Goal: Information Seeking & Learning: Find specific fact

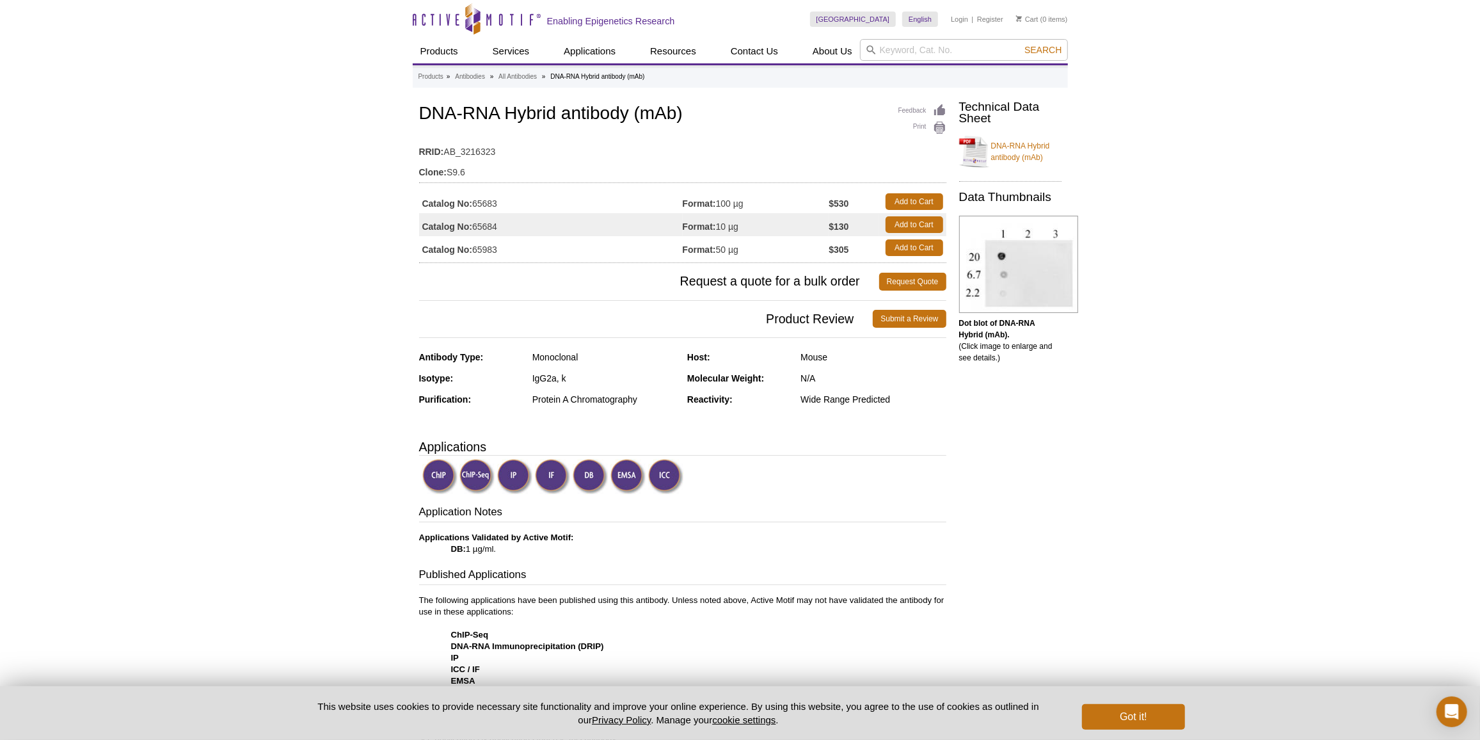
click at [490, 197] on td "Catalog No: 65683" at bounding box center [551, 201] width 264 height 23
copy td "65683"
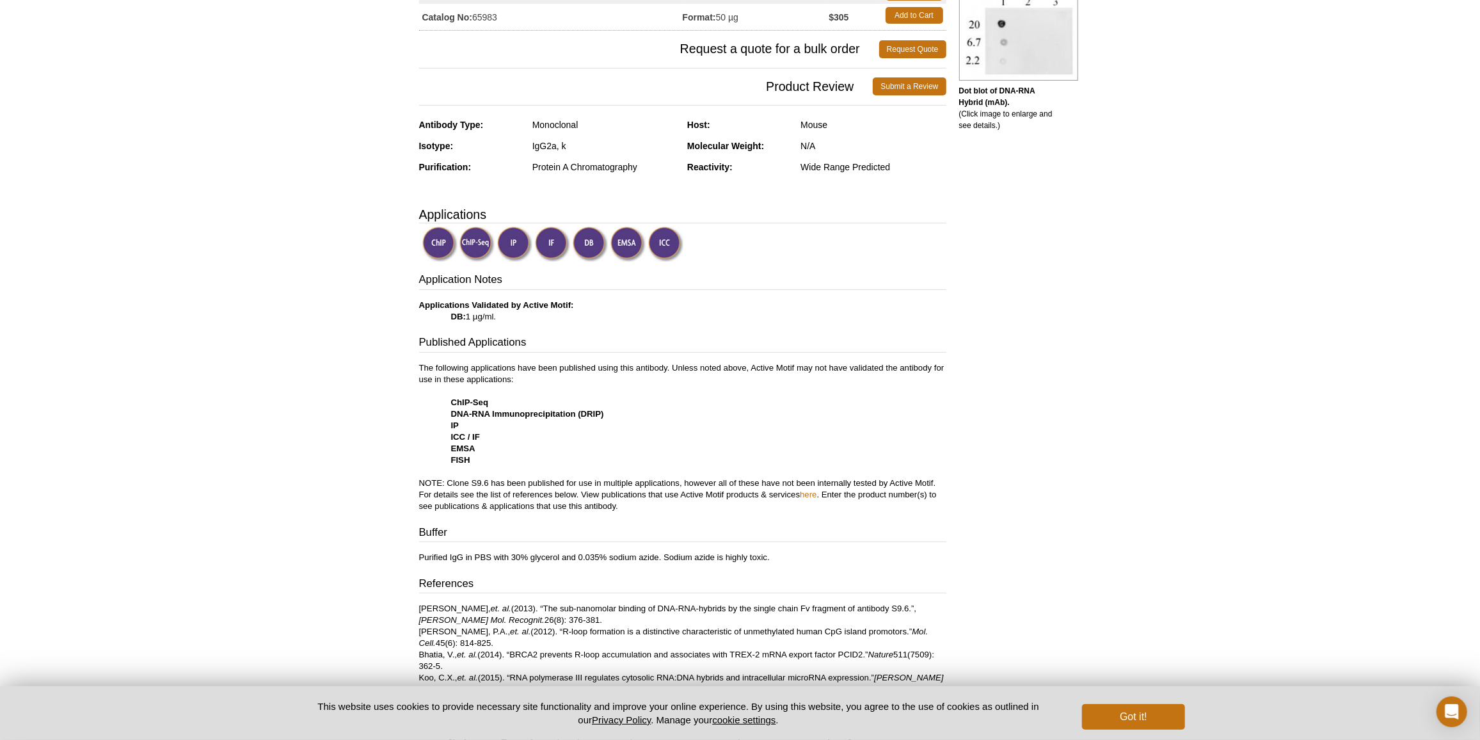
scroll to position [523, 0]
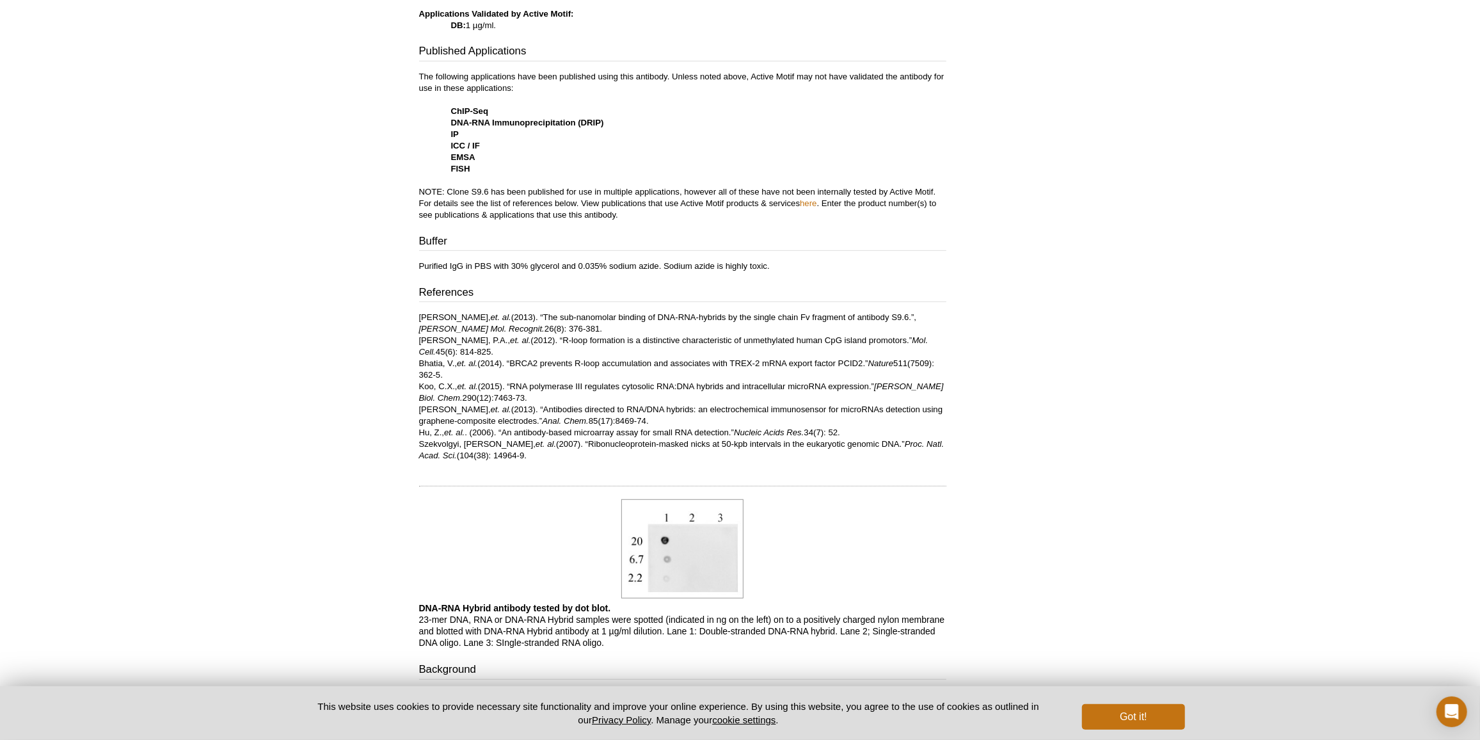
drag, startPoint x: 420, startPoint y: 400, endPoint x: 697, endPoint y: 418, distance: 277.7
click at [697, 418] on p "Phillips, D.D., et. al. (2013). “The sub-nanomolar binding of DNA-RNA-hybrids b…" at bounding box center [682, 387] width 527 height 150
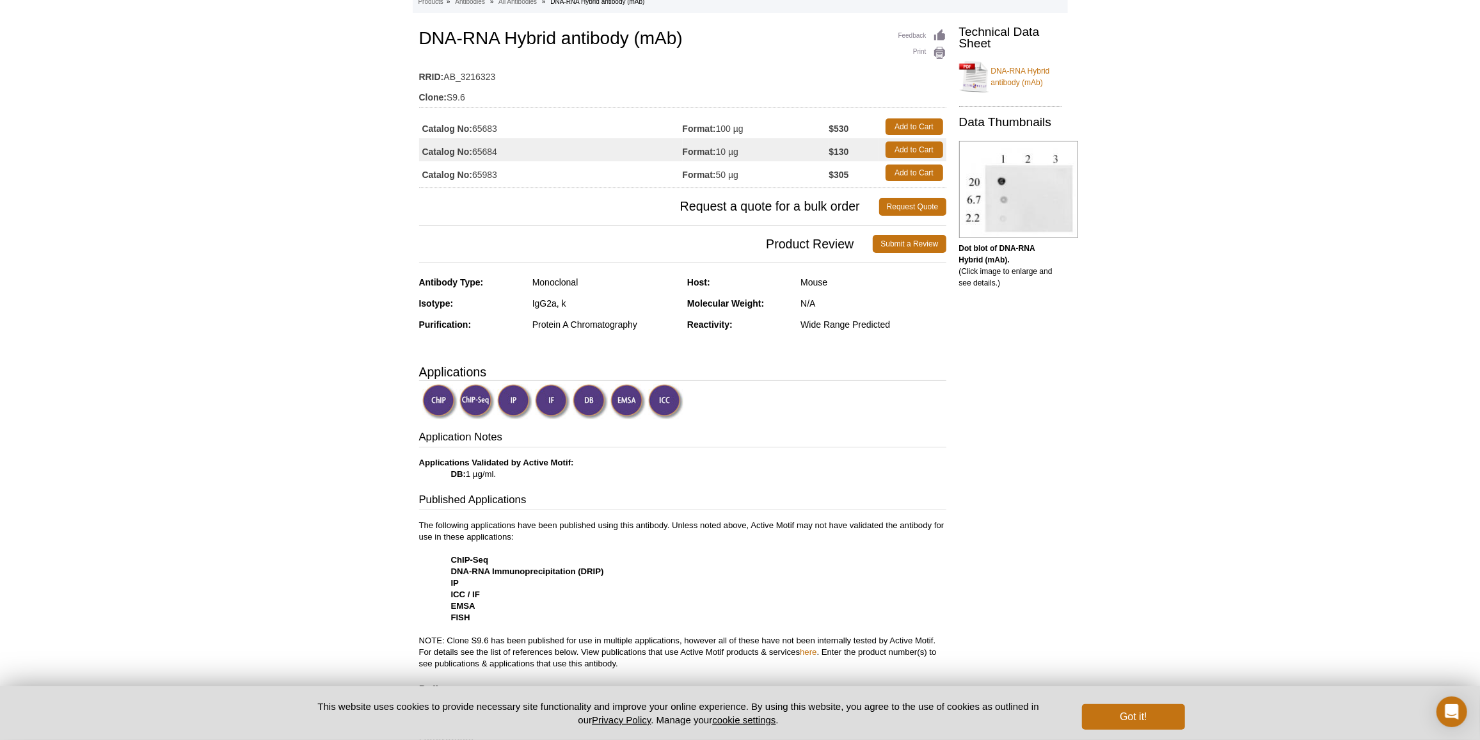
scroll to position [58, 0]
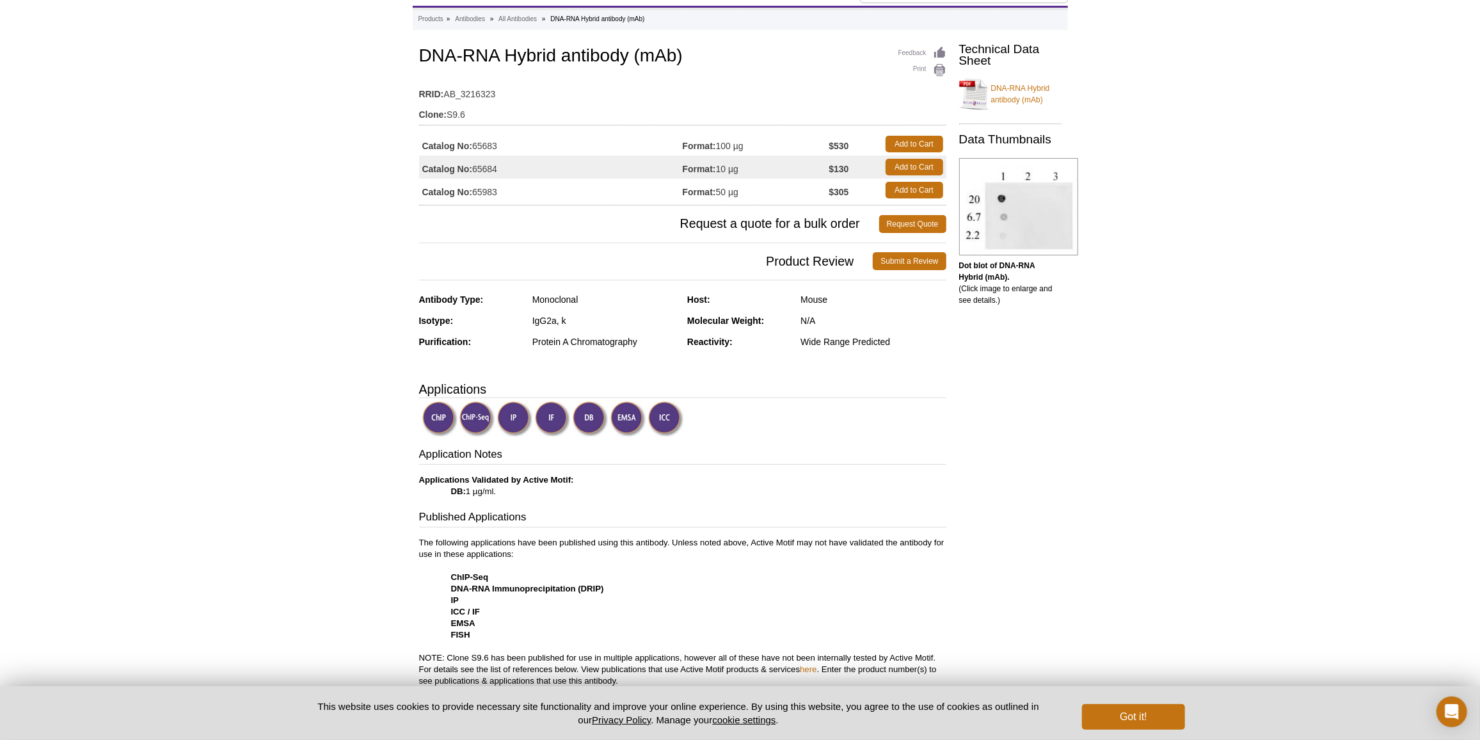
click at [430, 53] on h1 "DNA-RNA Hybrid antibody (mAb)" at bounding box center [682, 57] width 527 height 22
drag, startPoint x: 419, startPoint y: 47, endPoint x: 498, endPoint y: 60, distance: 79.6
click at [498, 60] on h1 "DNA-RNA Hybrid antibody (mAb)" at bounding box center [682, 57] width 527 height 22
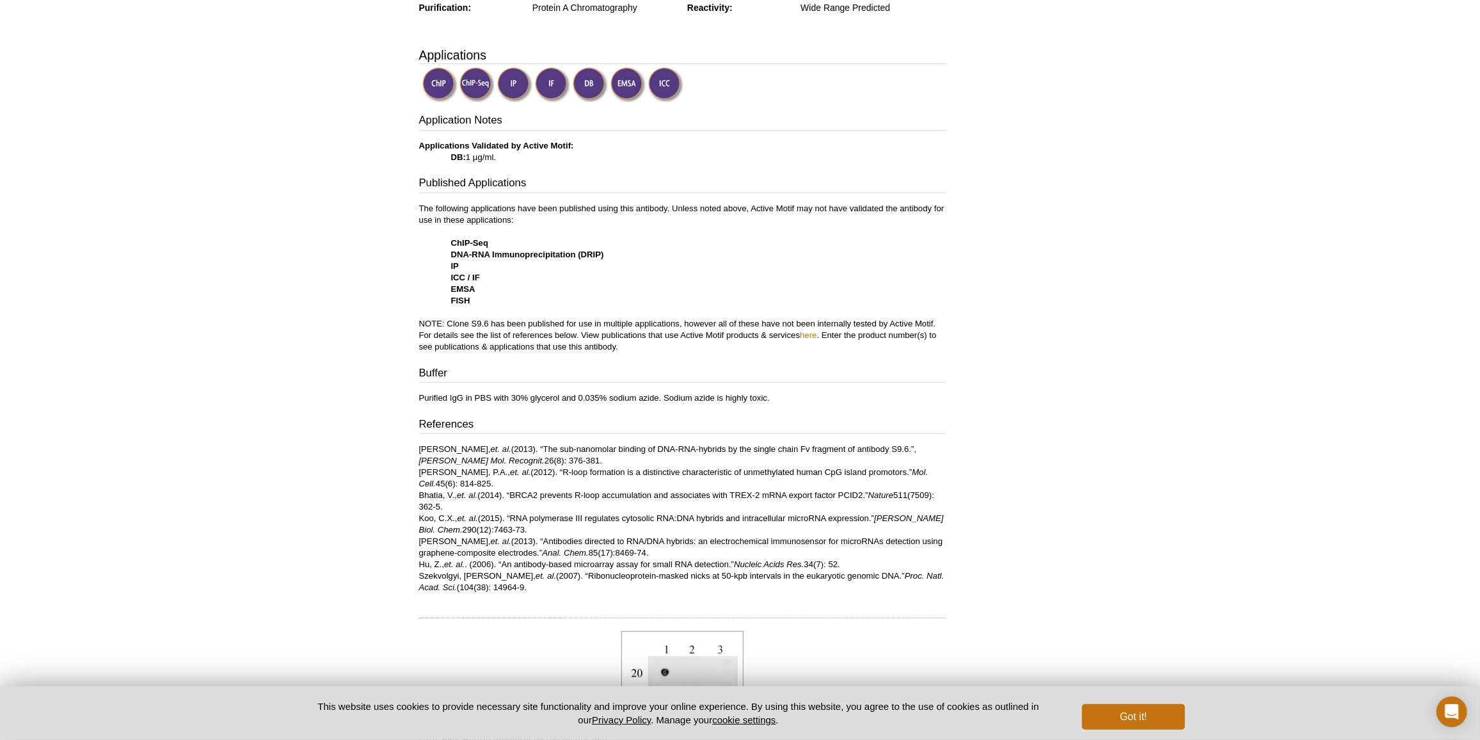
scroll to position [465, 0]
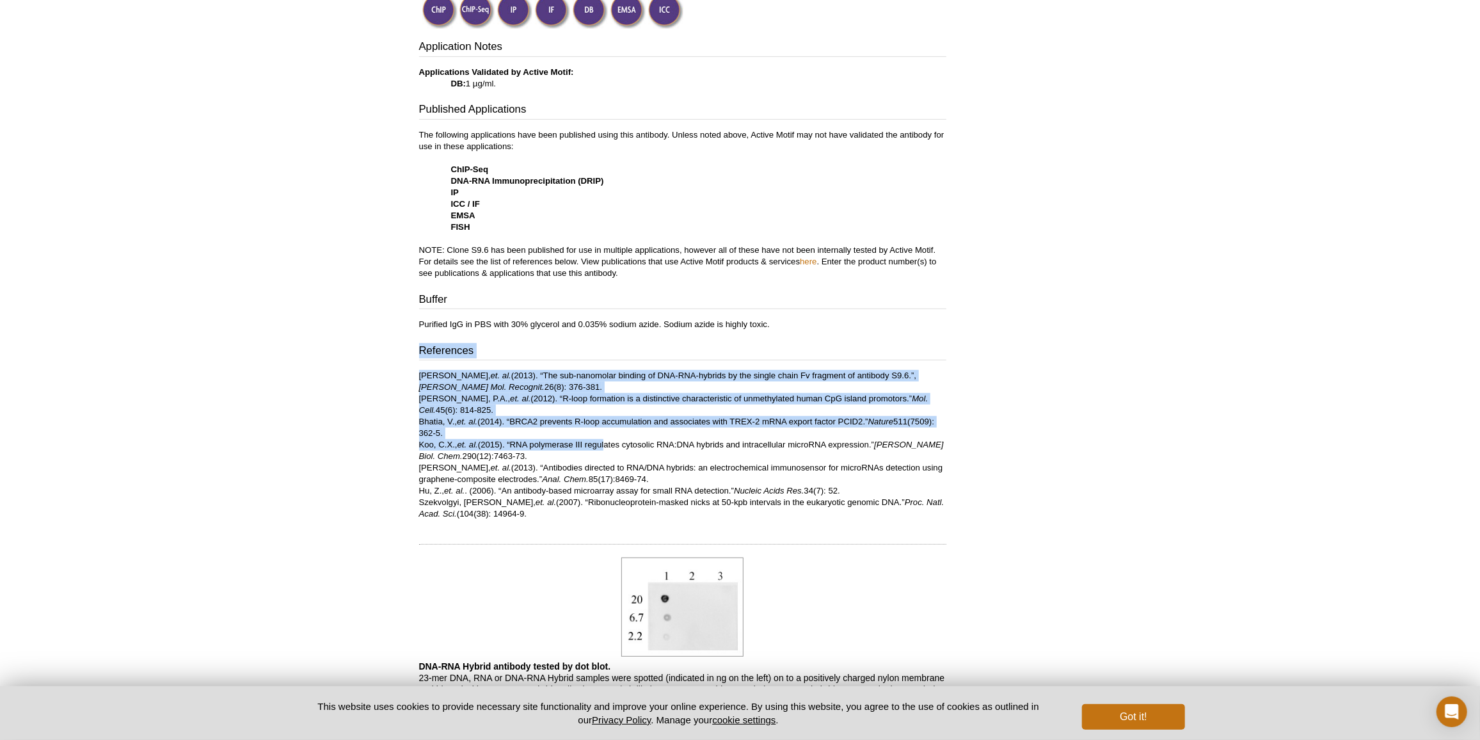
drag, startPoint x: 402, startPoint y: 351, endPoint x: 605, endPoint y: 447, distance: 224.4
click at [605, 447] on div "Active Motif Logo Enabling Epigenetics Research 0 Search Skip to content Active…" at bounding box center [740, 377] width 1480 height 1685
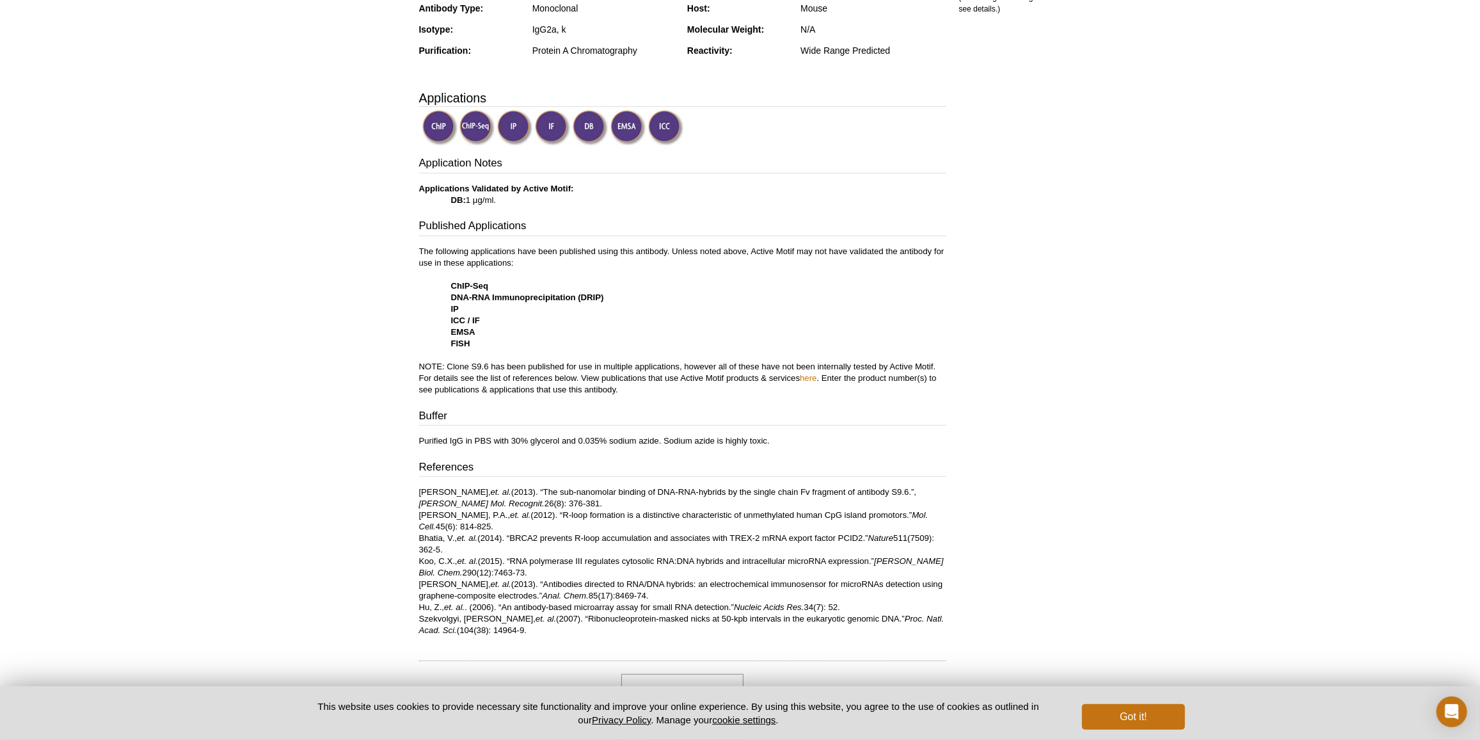
click at [1148, 443] on div "Active Motif Logo Enabling Epigenetics Research 0 Search Skip to content Active…" at bounding box center [740, 493] width 1480 height 1685
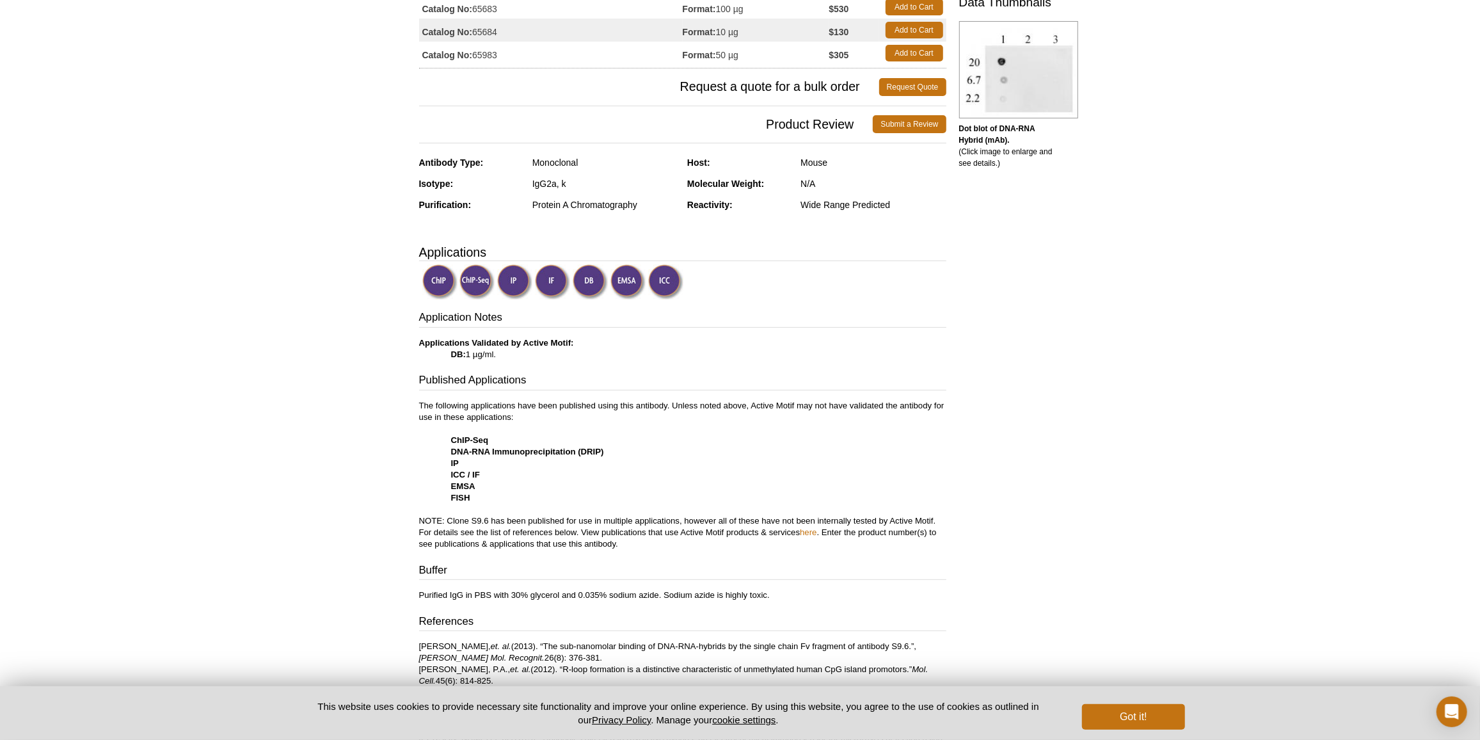
scroll to position [0, 0]
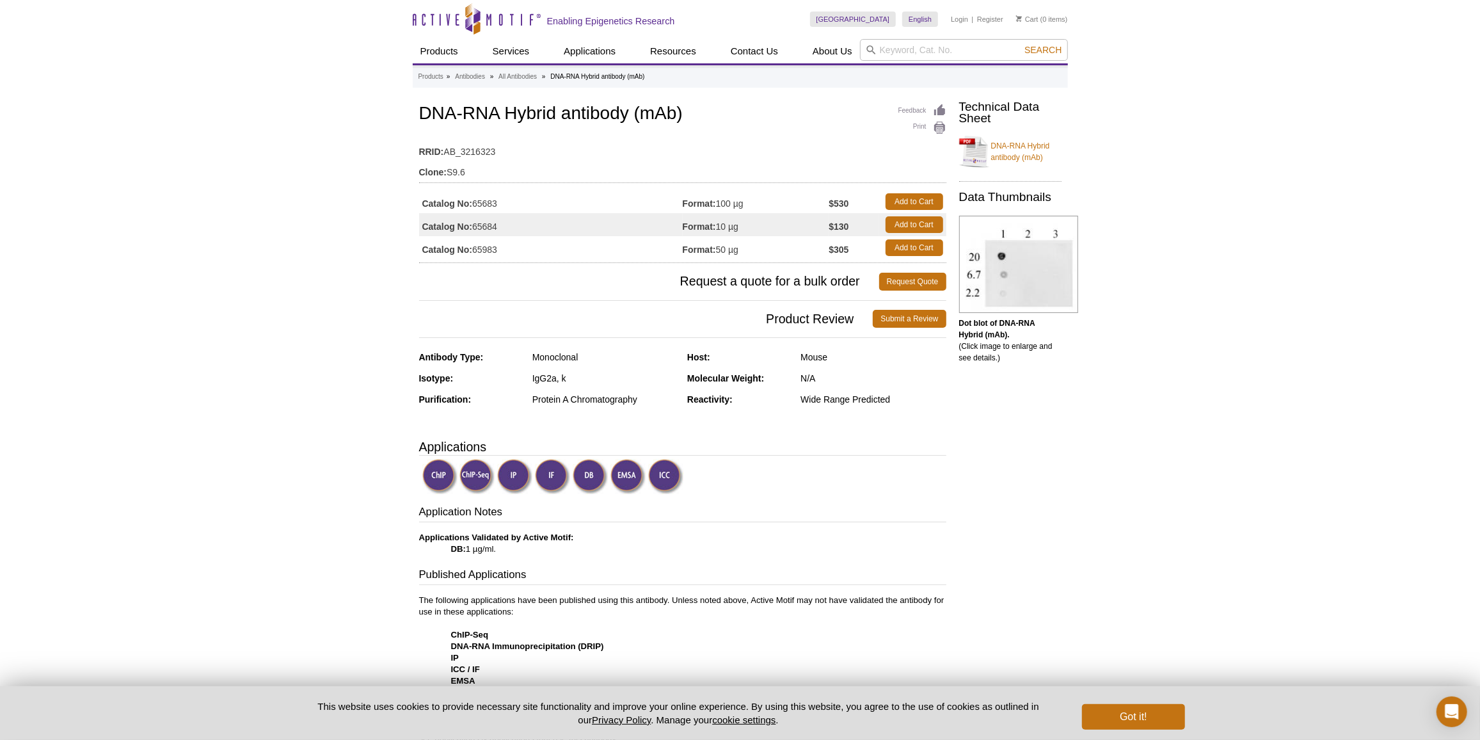
click at [490, 225] on td "Catalog No: 65684" at bounding box center [551, 224] width 264 height 23
copy td "65684"
click at [482, 247] on td "Catalog No: 65983" at bounding box center [551, 247] width 264 height 23
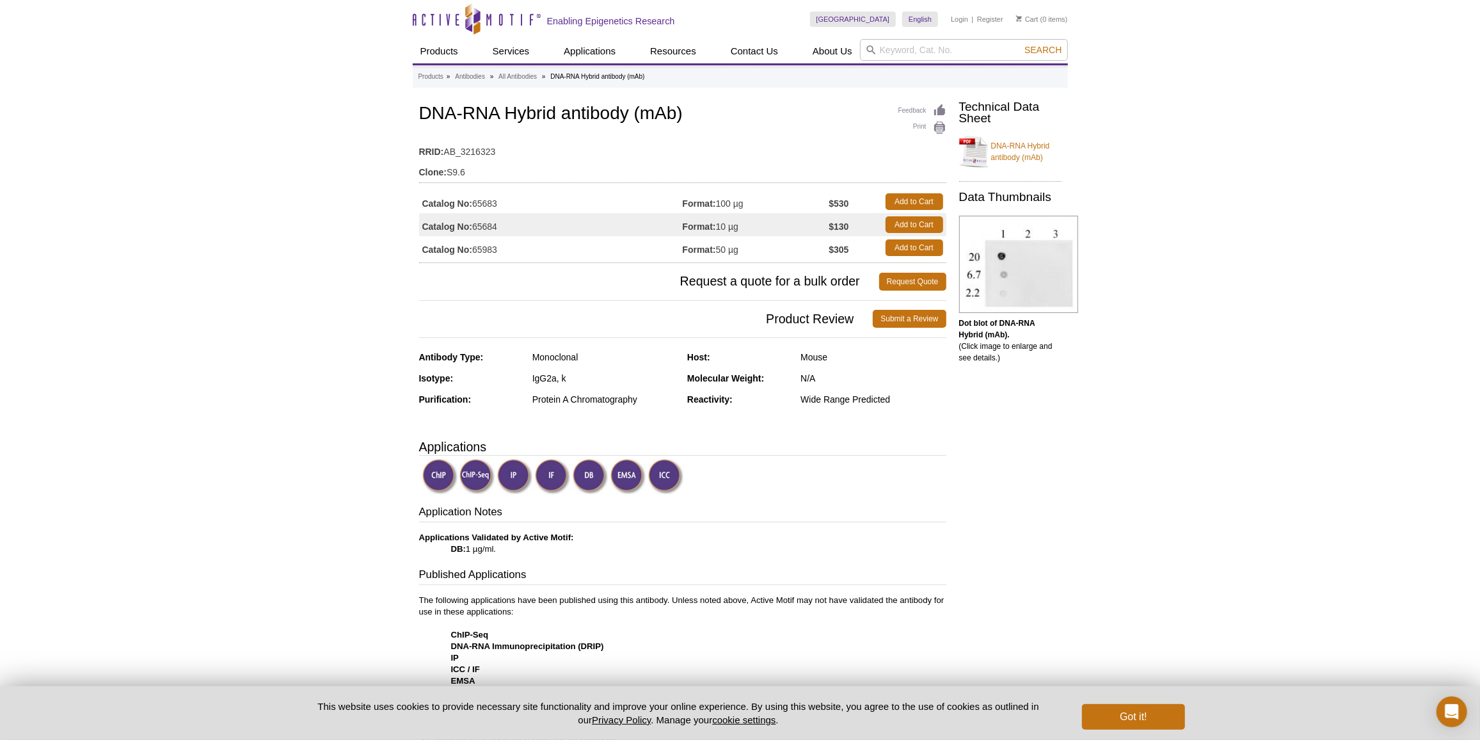
copy td "65983"
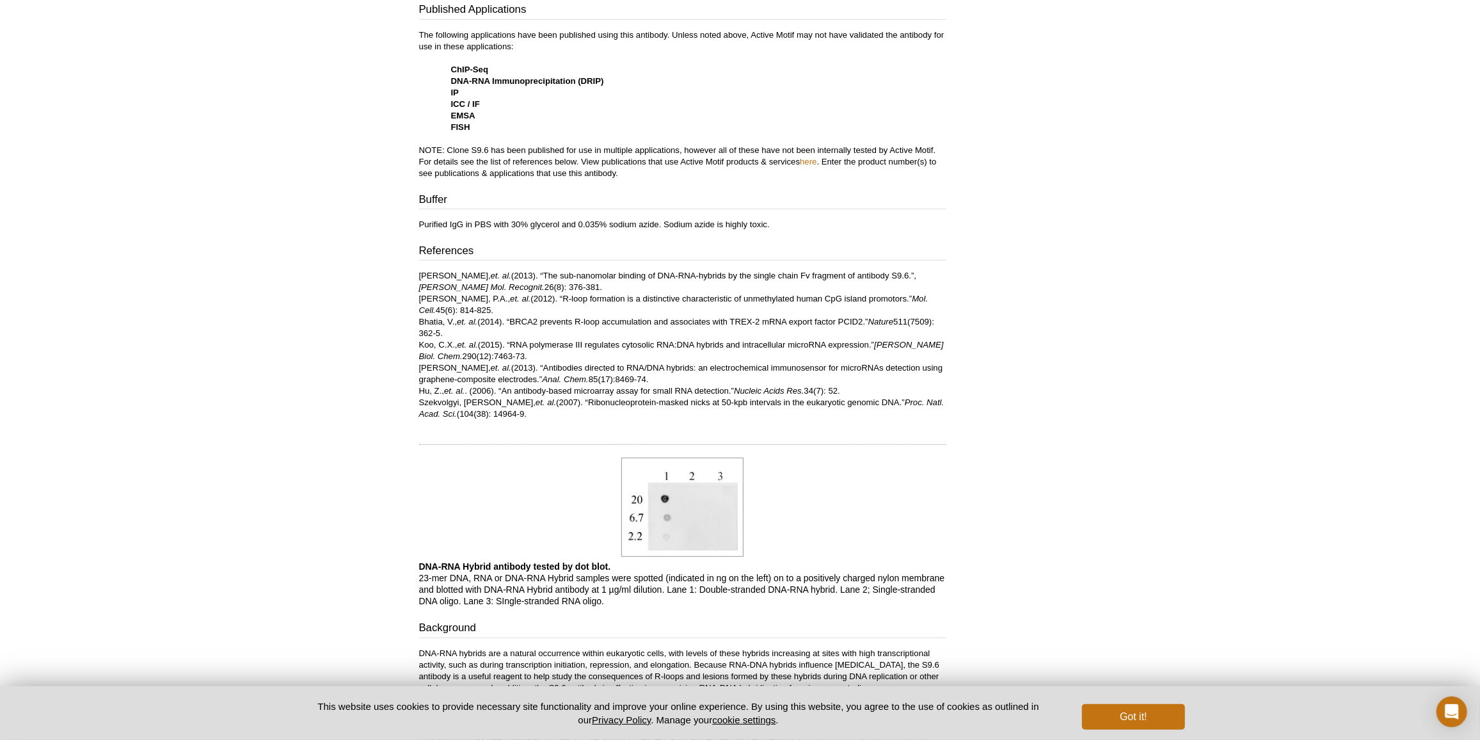
scroll to position [639, 0]
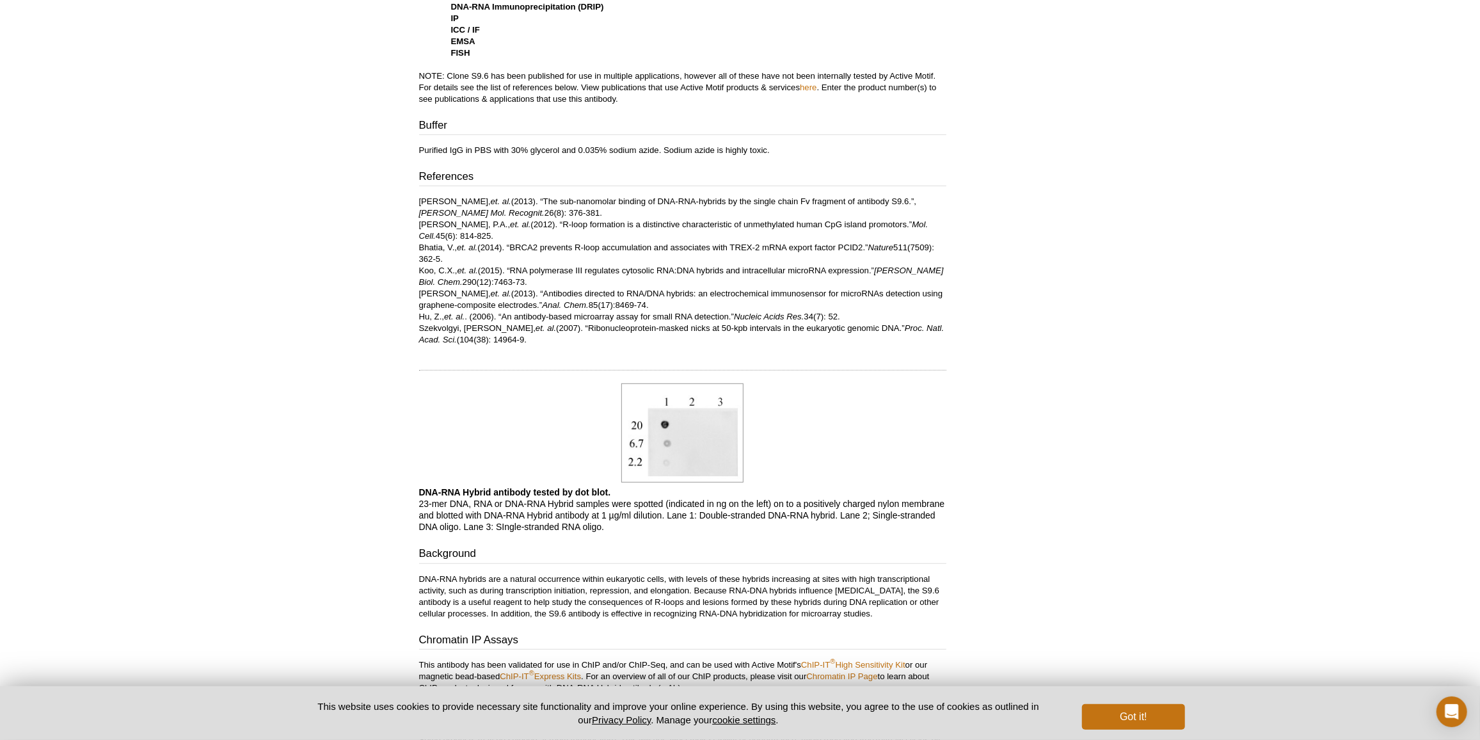
drag, startPoint x: 414, startPoint y: 193, endPoint x: 507, endPoint y: 343, distance: 176.1
click at [507, 343] on div "Feedback Print DNA-RNA Hybrid antibody (mAb) RRID: AB_3216323 Clone: S9.6 Catal…" at bounding box center [680, 183] width 534 height 1443
copy p "Phillips, D.D., et. al. (2013). “The sub-nanomolar binding of DNA-RNA-hybrids b…"
click at [491, 283] on p "Phillips, D.D., et. al. (2013). “The sub-nanomolar binding of DNA-RNA-hybrids b…" at bounding box center [682, 271] width 527 height 150
drag, startPoint x: 418, startPoint y: 219, endPoint x: 458, endPoint y: 230, distance: 41.9
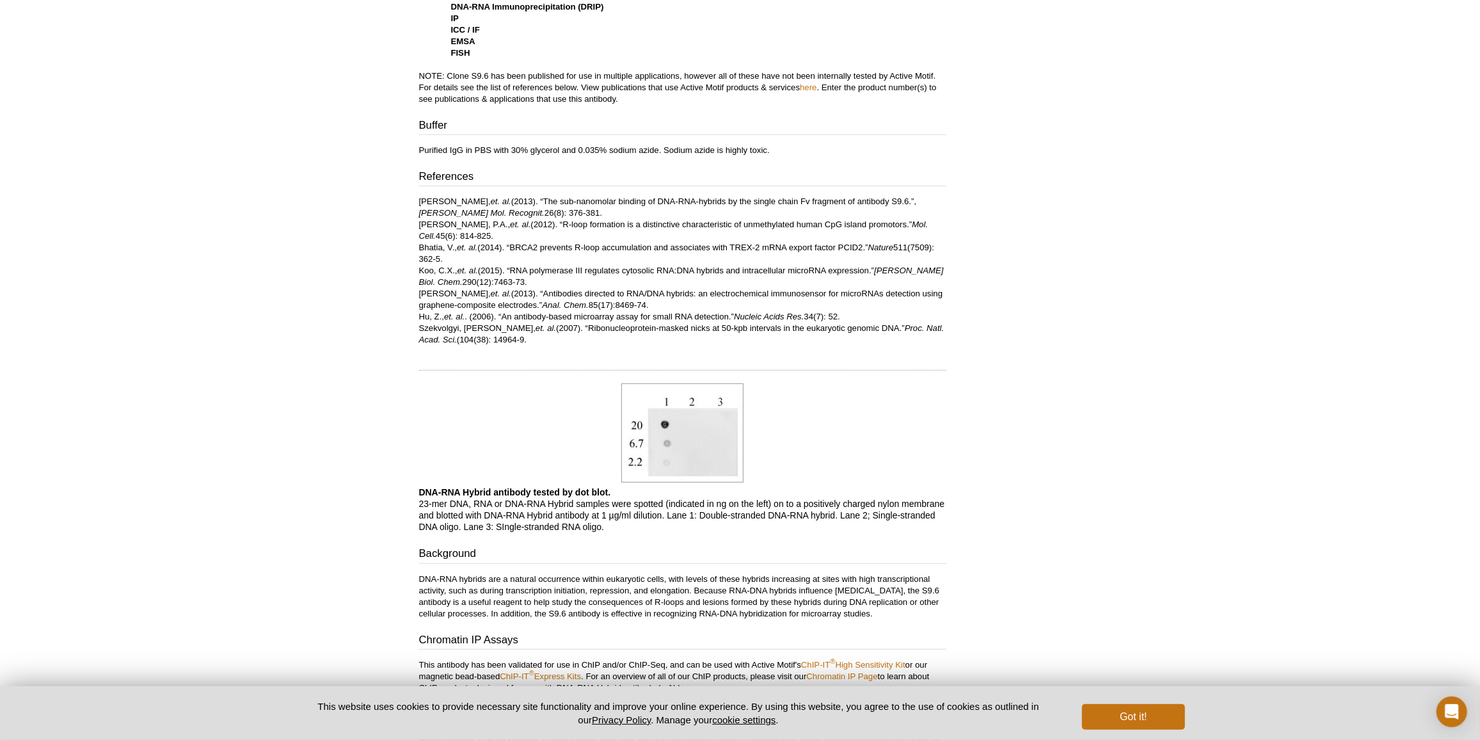
click at [458, 230] on div "Feedback Print DNA-RNA Hybrid antibody (mAb) RRID: AB_3216323 Clone: S9.6 Catal…" at bounding box center [680, 183] width 534 height 1443
copy p "Gino, P.A., et. al. (2012). “R-loop formation is a distinctive characteristic o…"
click at [357, 158] on div "Active Motif Logo Enabling Epigenetics Research 0 Search Skip to content Active…" at bounding box center [740, 203] width 1480 height 1685
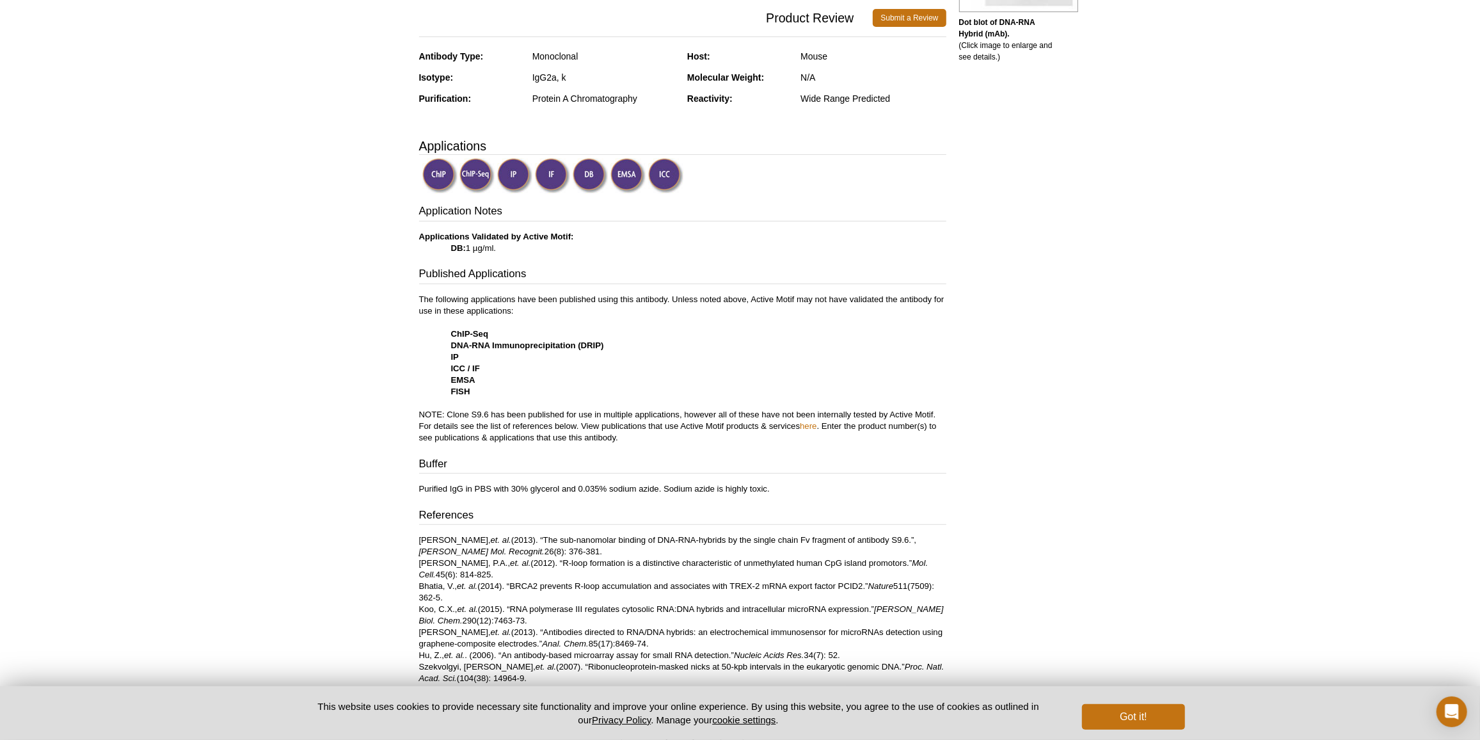
scroll to position [232, 0]
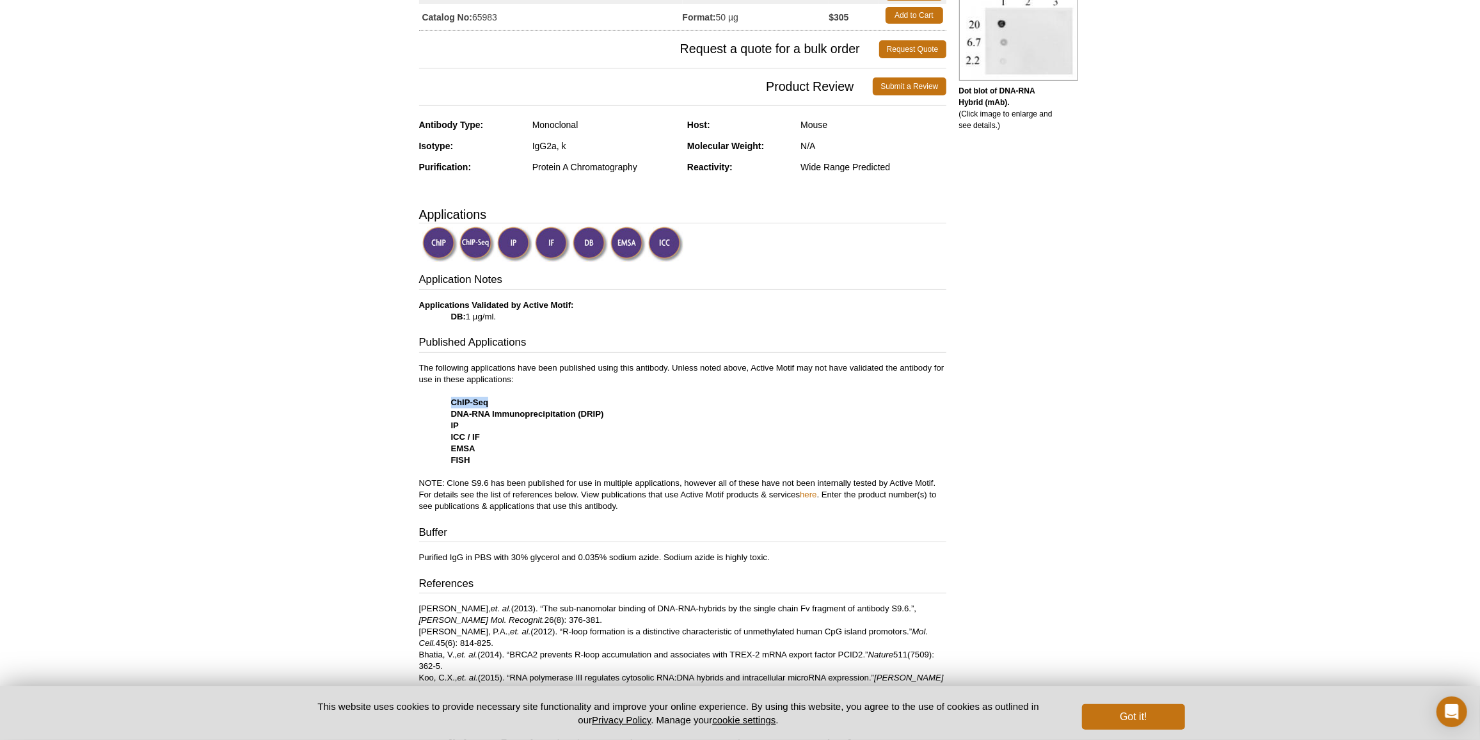
drag, startPoint x: 448, startPoint y: 400, endPoint x: 495, endPoint y: 403, distance: 47.5
click at [495, 403] on p "The following applications have been published using this antibody. Unless note…" at bounding box center [682, 437] width 527 height 150
click at [525, 466] on p "The following applications have been published using this antibody. Unless note…" at bounding box center [682, 437] width 527 height 150
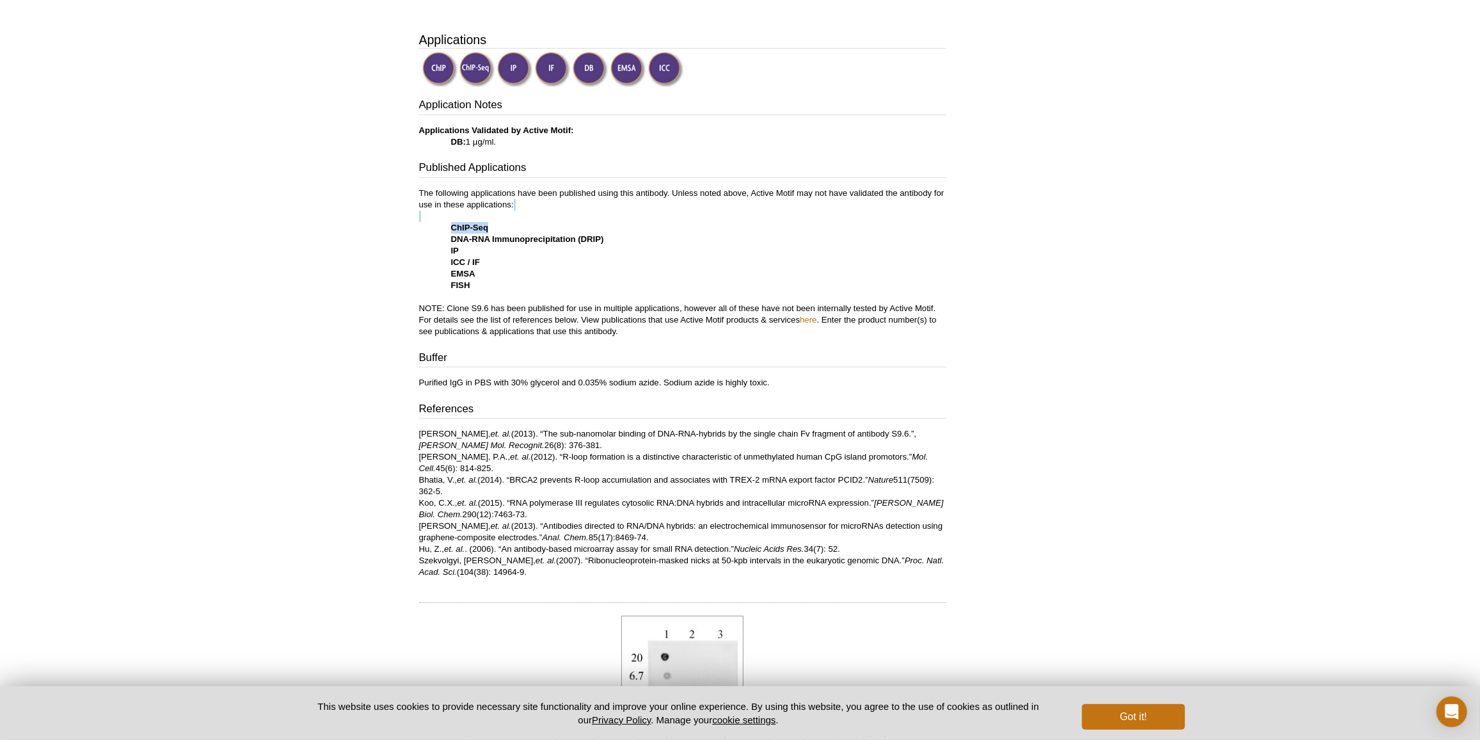
drag, startPoint x: 450, startPoint y: 221, endPoint x: 491, endPoint y: 221, distance: 41.0
click at [491, 221] on p "The following applications have been published using this antibody. Unless note…" at bounding box center [682, 262] width 527 height 150
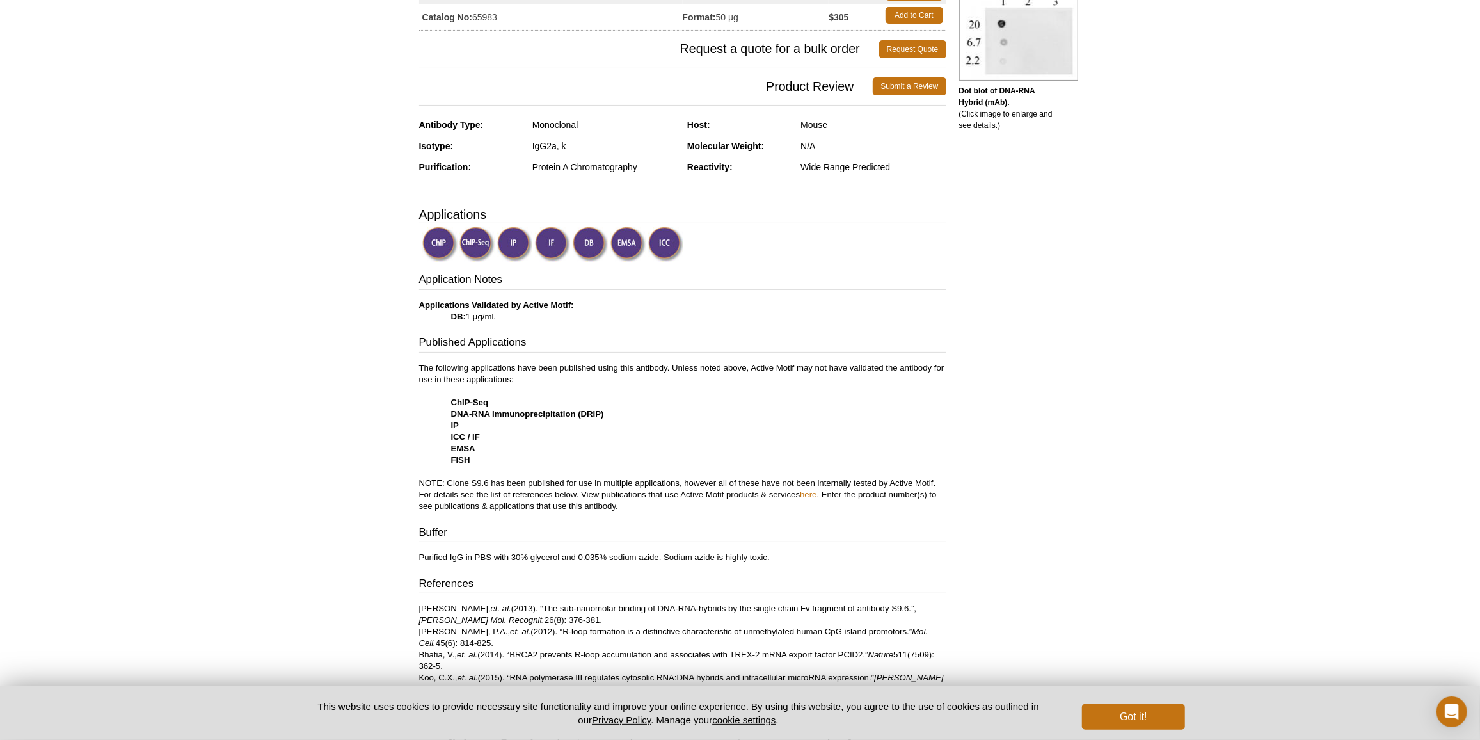
scroll to position [58, 0]
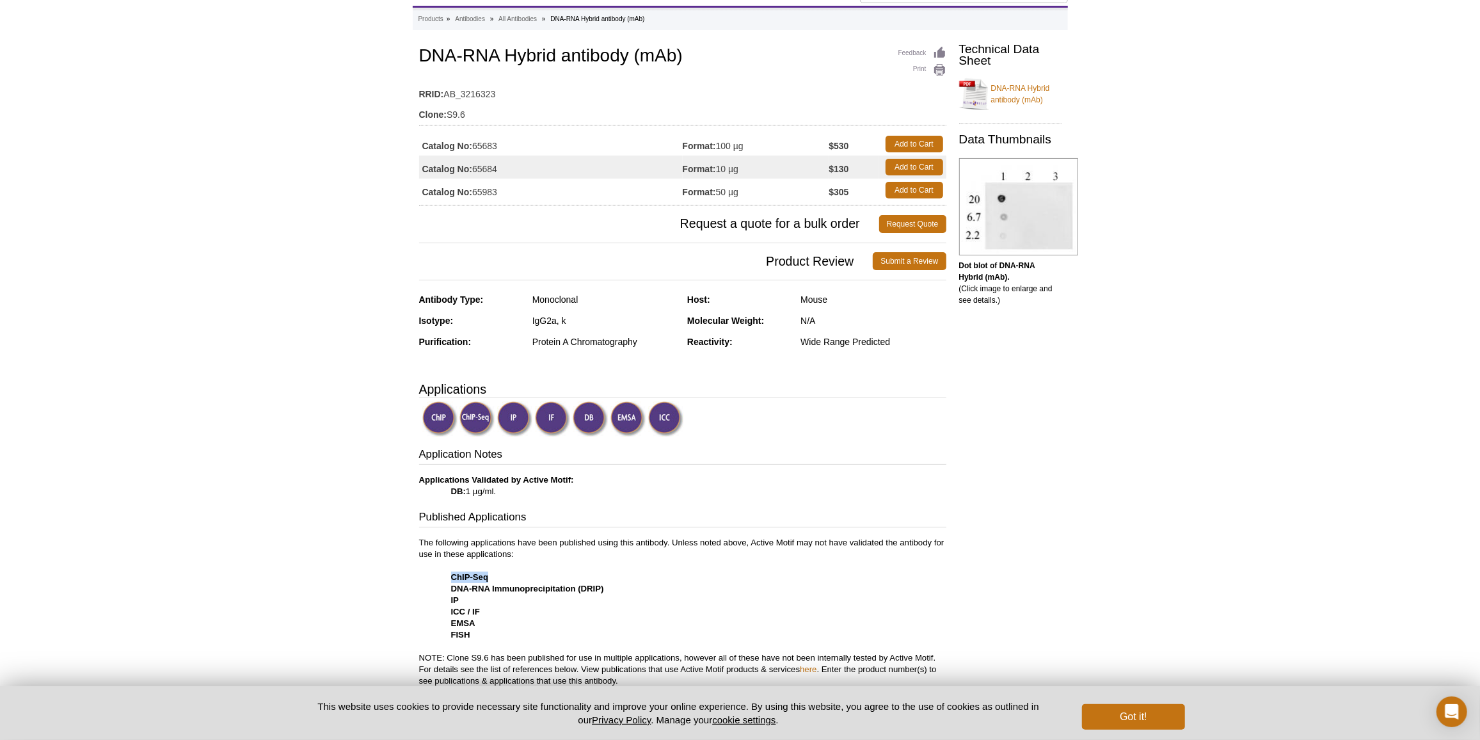
drag, startPoint x: 452, startPoint y: 573, endPoint x: 493, endPoint y: 574, distance: 41.0
click at [493, 574] on p "The following applications have been published using this antibody. Unless note…" at bounding box center [682, 612] width 527 height 150
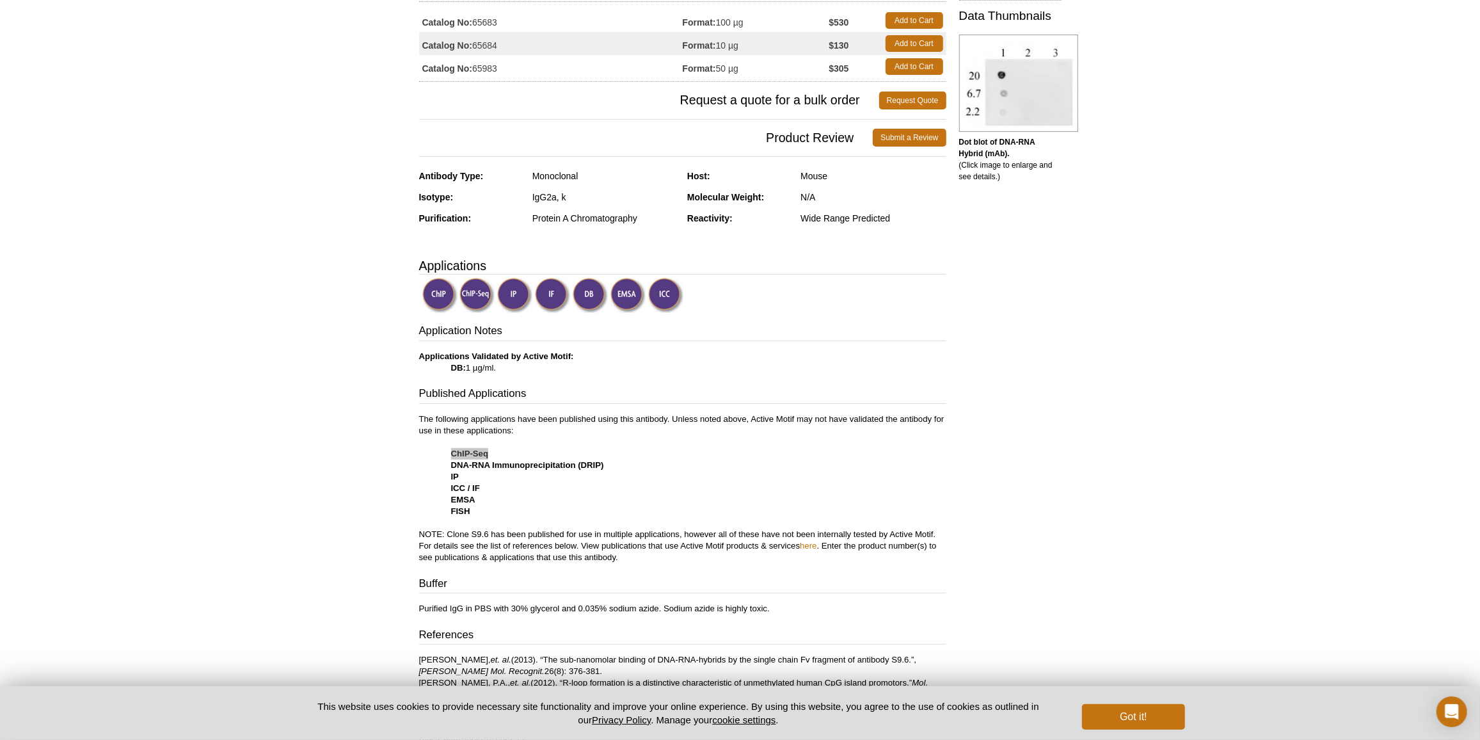
scroll to position [232, 0]
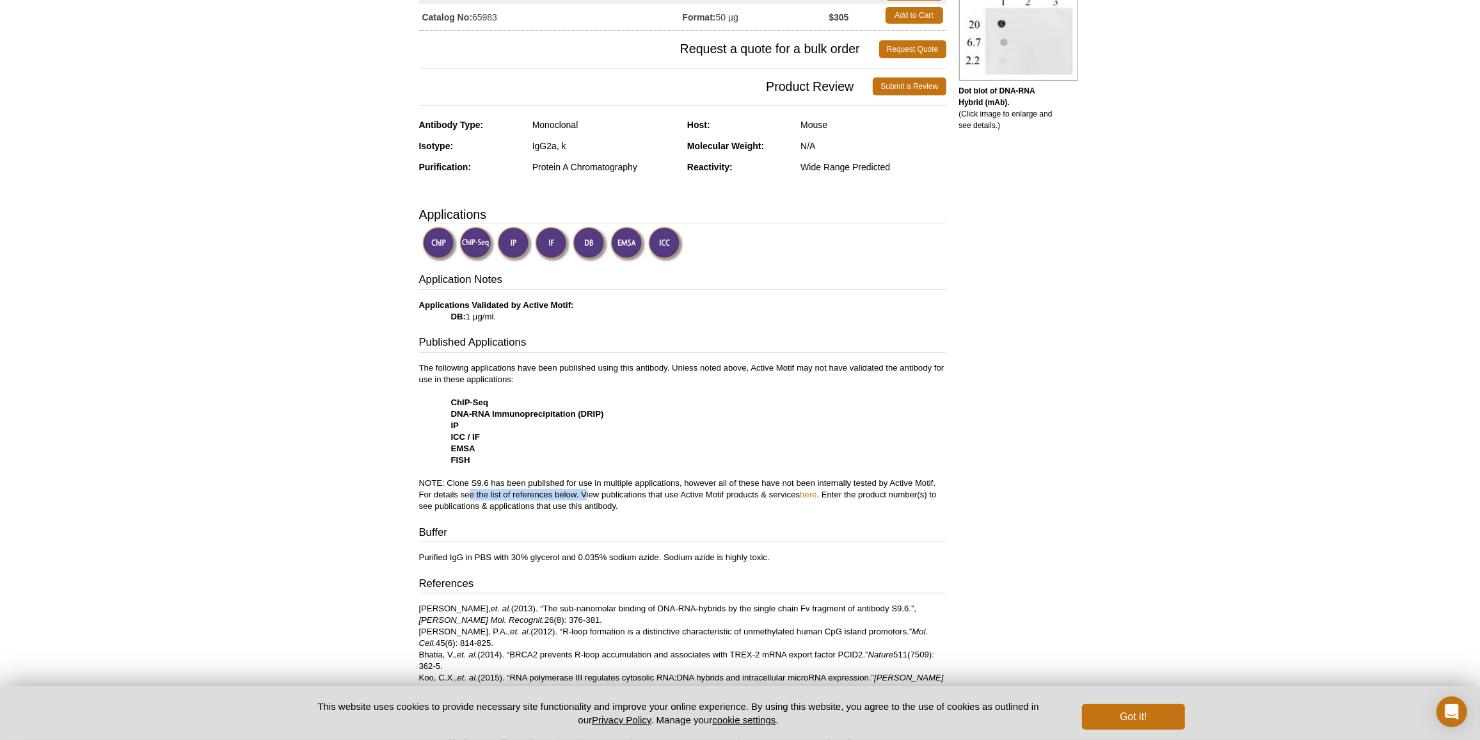
drag, startPoint x: 470, startPoint y: 489, endPoint x: 587, endPoint y: 488, distance: 116.5
click at [587, 488] on p "The following applications have been published using this antibody. Unless note…" at bounding box center [682, 437] width 527 height 150
click at [600, 488] on p "The following applications have been published using this antibody. Unless note…" at bounding box center [682, 437] width 527 height 150
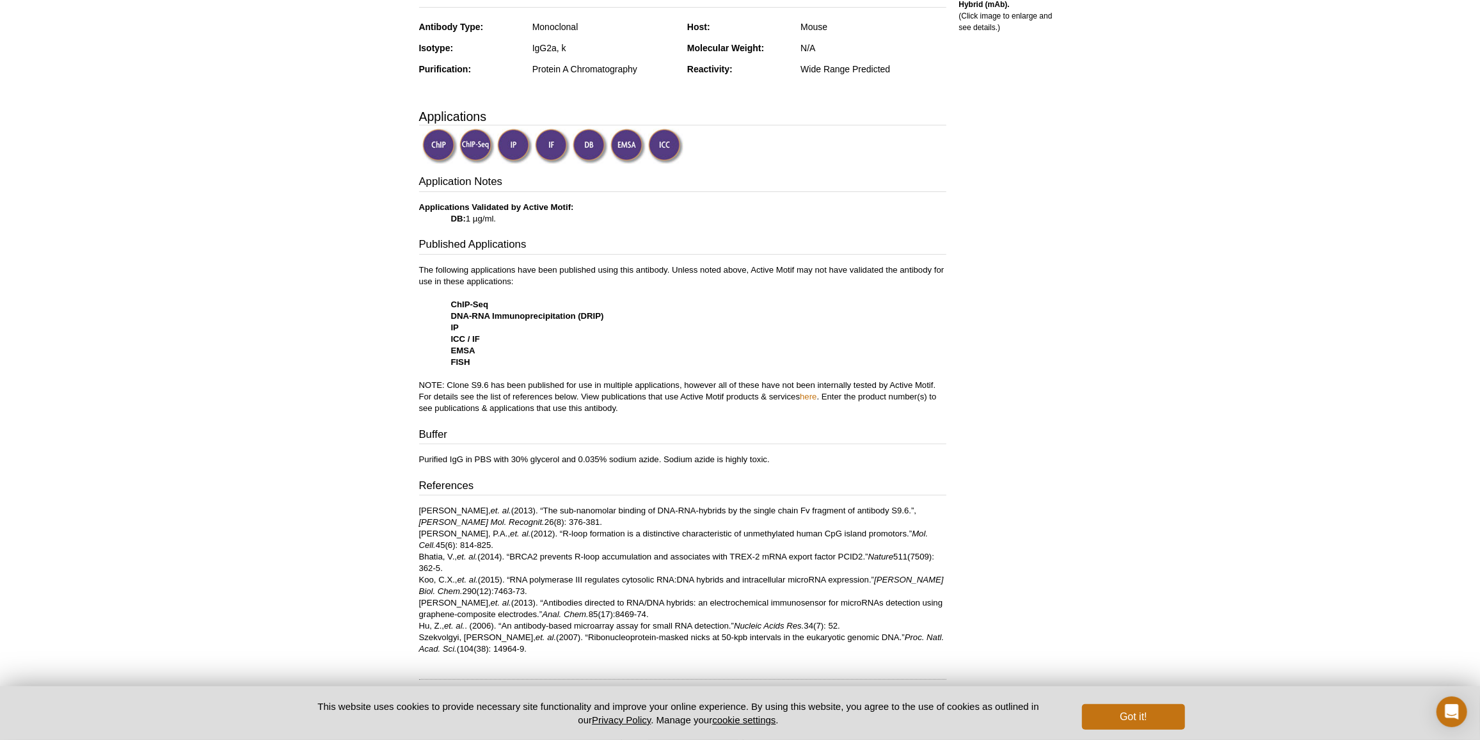
scroll to position [349, 0]
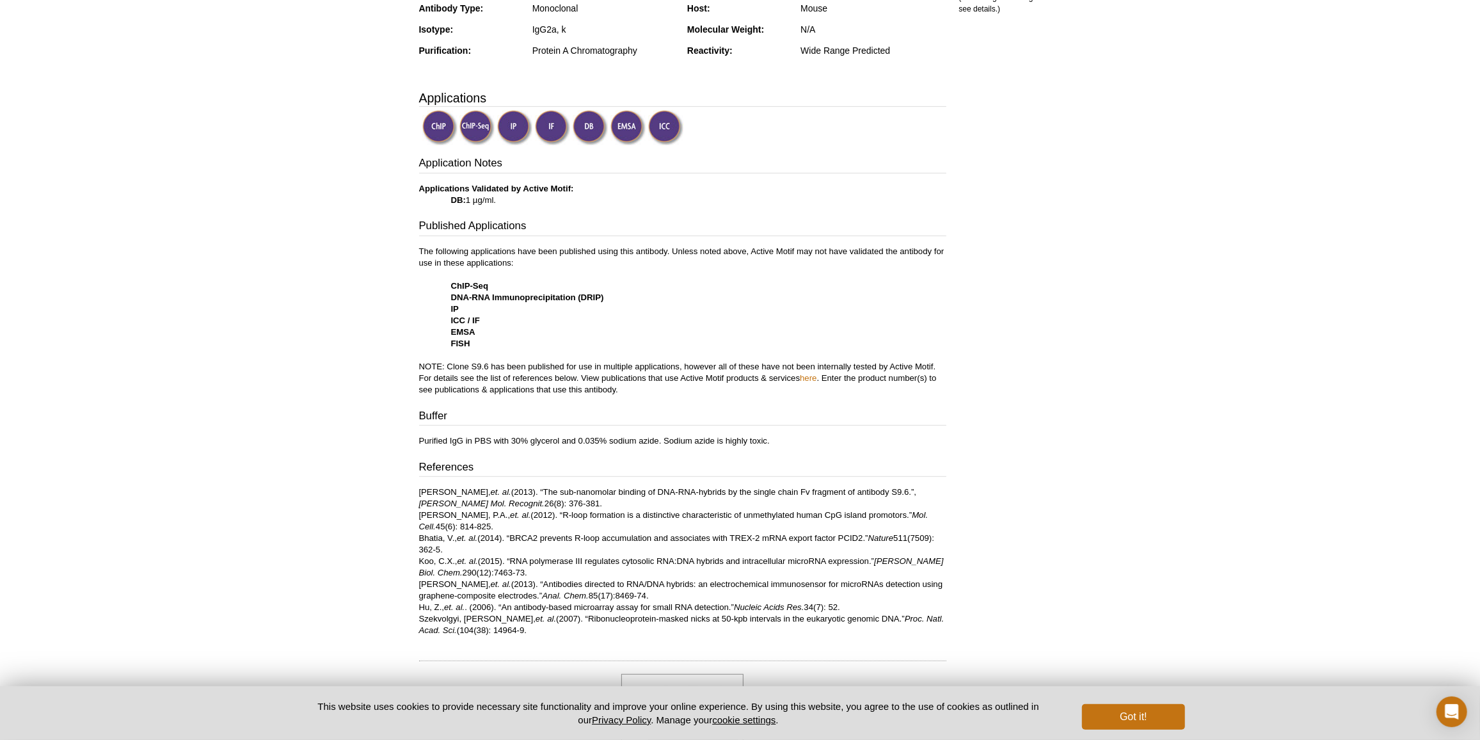
drag, startPoint x: 417, startPoint y: 538, endPoint x: 441, endPoint y: 546, distance: 25.7
click at [441, 546] on div "Feedback Print DNA-RNA Hybrid antibody (mAb) RRID: AB_3216323 Clone: S9.6 Catal…" at bounding box center [680, 473] width 534 height 1443
copy p "Bhatia, V., et. al. (2014). “BRCA2 prevents R-loop accumulation and associates …"
click at [478, 552] on p "Phillips, D.D., et. al. (2013). “The sub-nanomolar binding of DNA-RNA-hybrids b…" at bounding box center [682, 561] width 527 height 150
drag, startPoint x: 418, startPoint y: 559, endPoint x: 485, endPoint y: 572, distance: 67.9
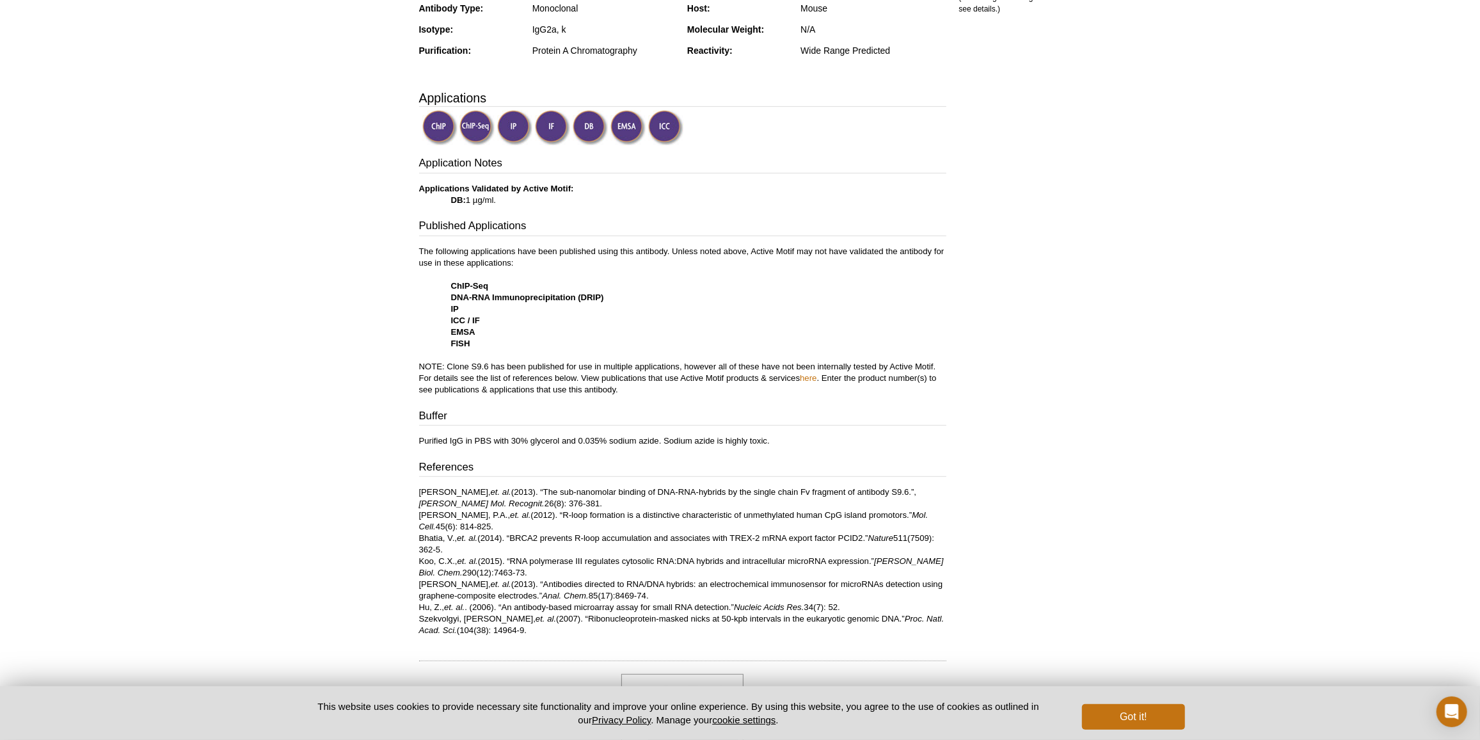
click at [485, 572] on p "Phillips, D.D., et. al. (2013). “The sub-nanomolar binding of DNA-RNA-hybrids b…" at bounding box center [682, 561] width 527 height 150
copy p "Koo, C.X., et. al. (2015). “RNA polymerase III regulates cytosolic RNA:DNA hybr…"
drag, startPoint x: 452, startPoint y: 282, endPoint x: 491, endPoint y: 287, distance: 39.5
click at [491, 287] on p "The following applications have been published using this antibody. Unless note…" at bounding box center [682, 321] width 527 height 150
drag, startPoint x: 420, startPoint y: 534, endPoint x: 441, endPoint y: 547, distance: 25.2
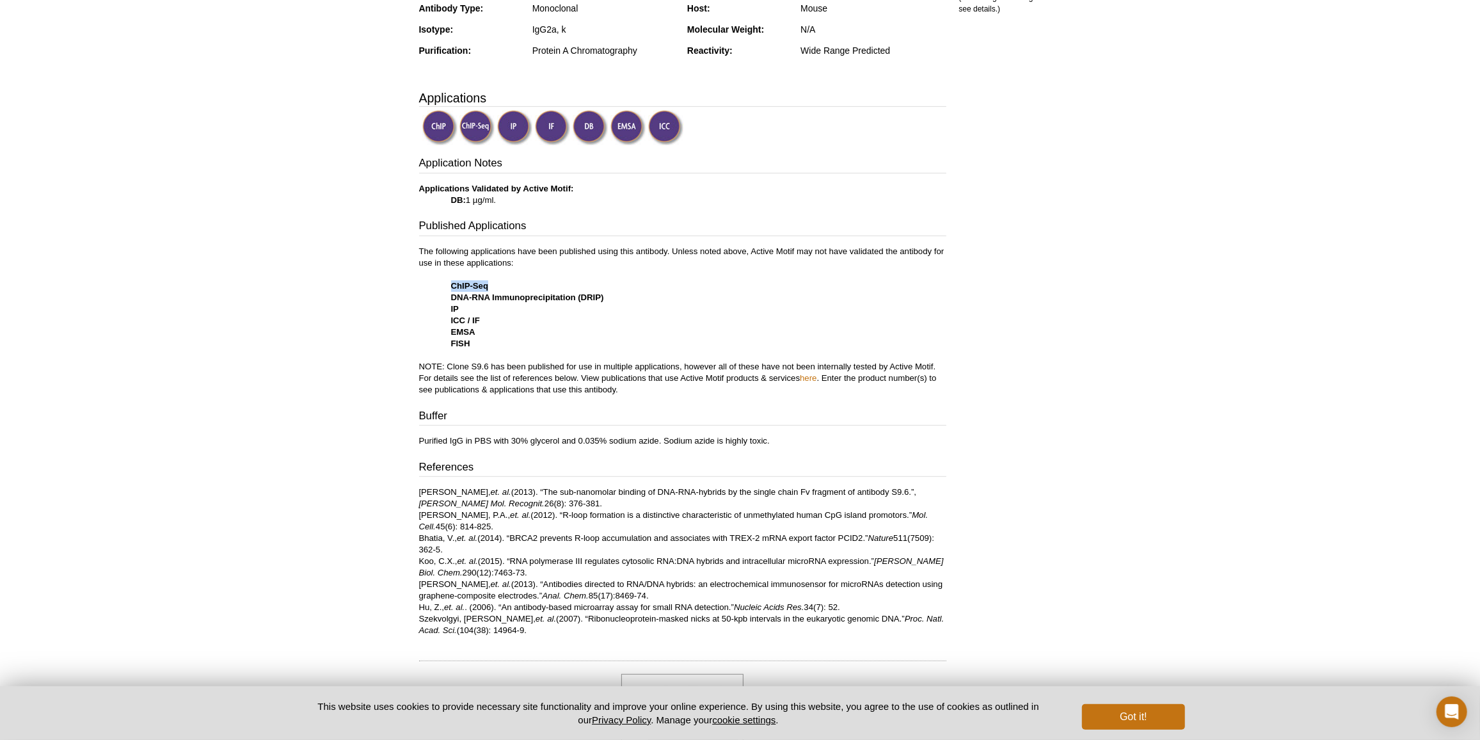
click at [441, 547] on p "Phillips, D.D., et. al. (2013). “The sub-nanomolar binding of DNA-RNA-hybrids b…" at bounding box center [682, 561] width 527 height 150
copy p "Bhatia, V., et. al. (2014). “BRCA2 prevents R-loop accumulation and associates …"
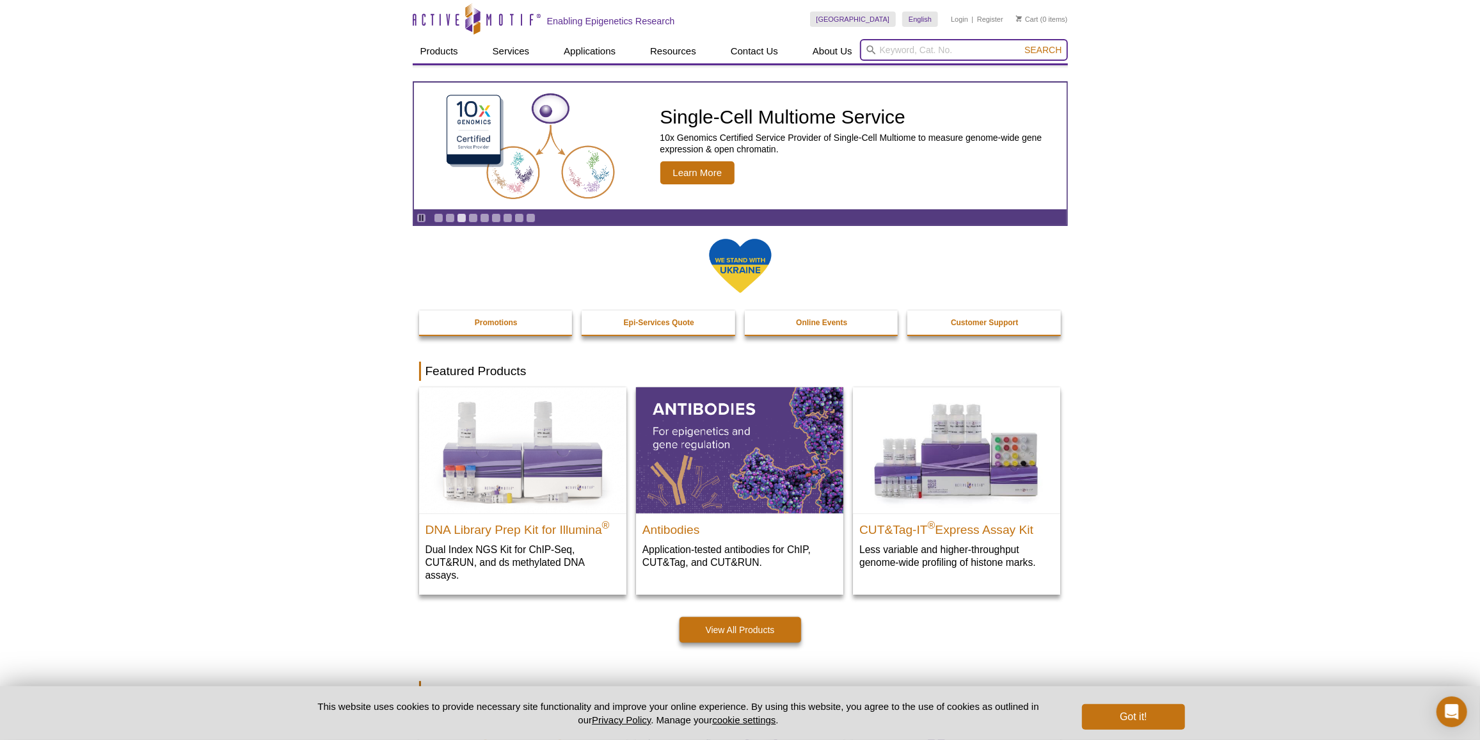
click at [946, 54] on input "search" at bounding box center [964, 50] width 208 height 22
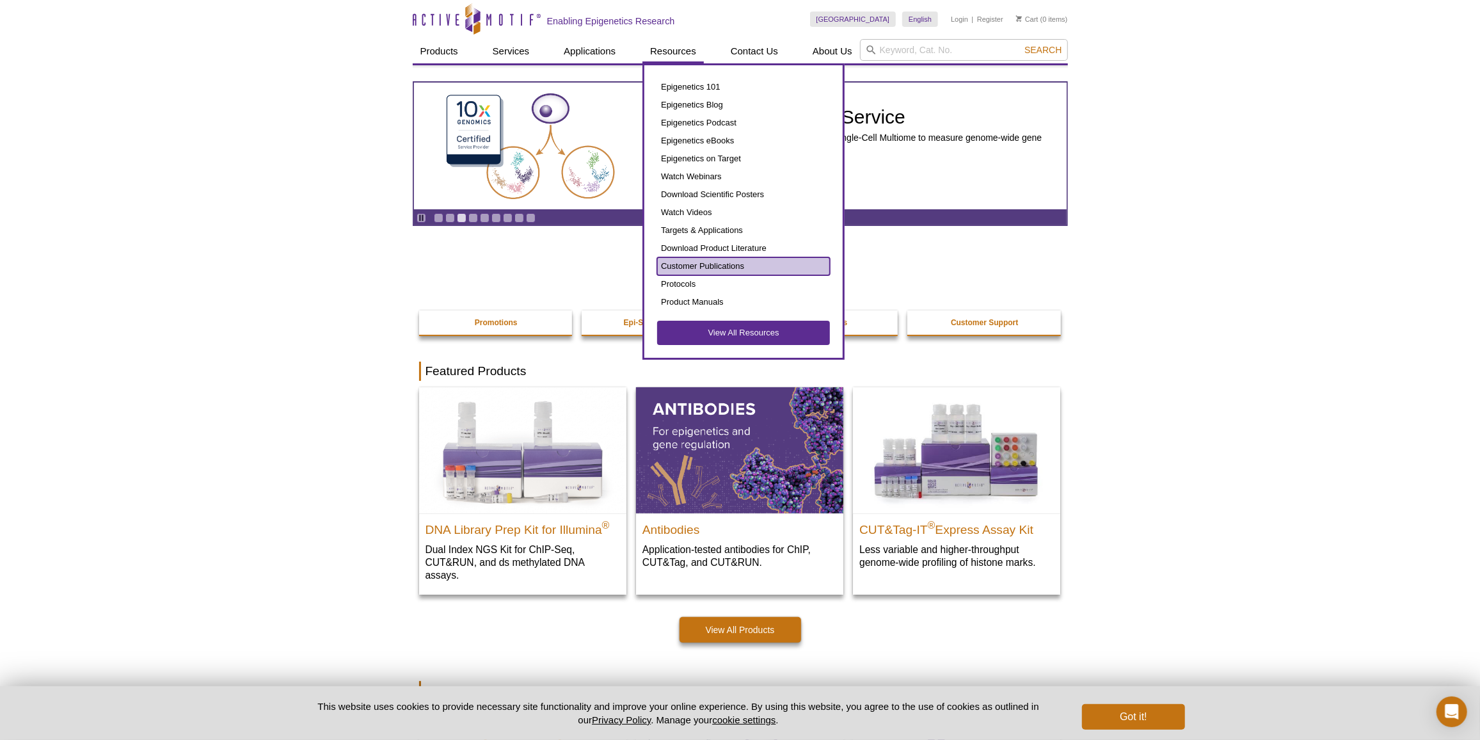
click at [703, 263] on link "Customer Publications" at bounding box center [743, 266] width 173 height 18
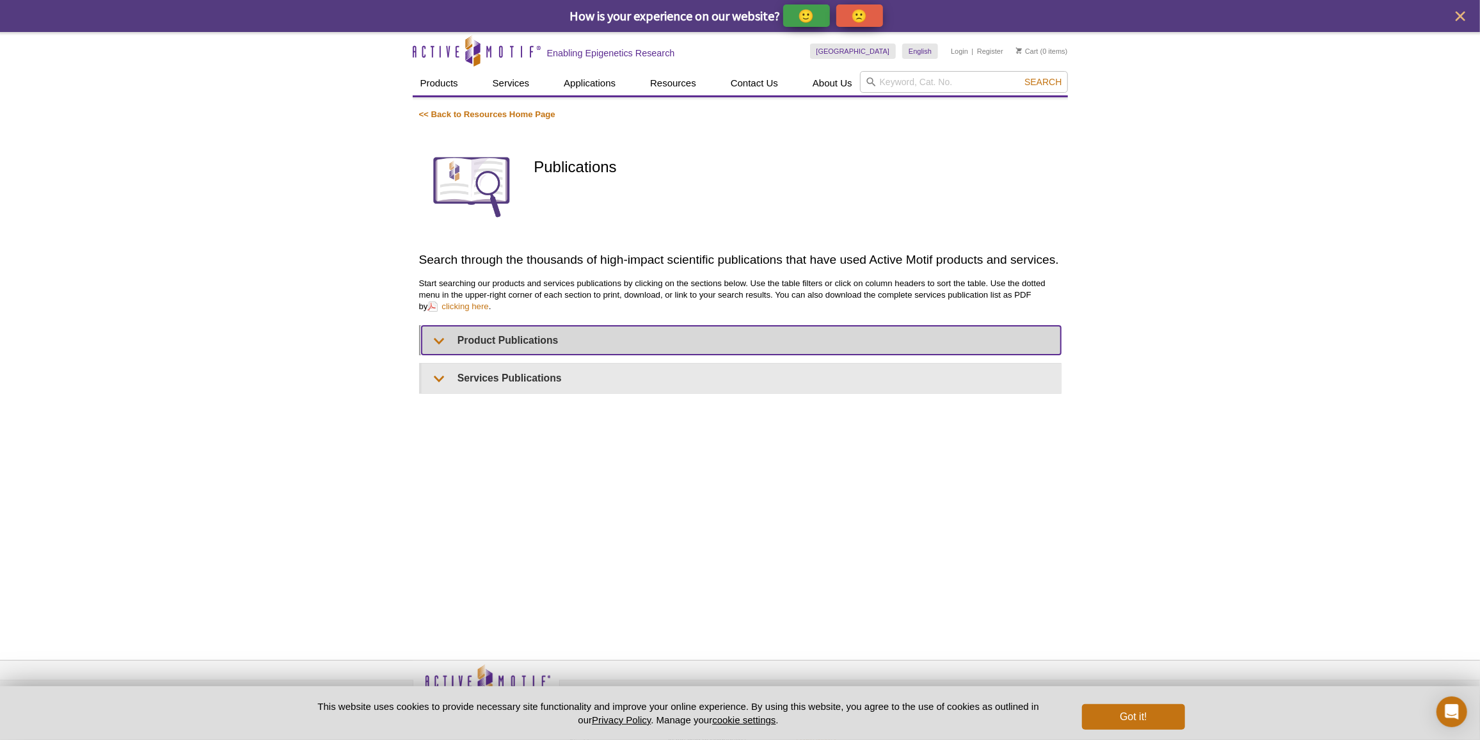
click at [514, 336] on summary "Product Publications" at bounding box center [741, 340] width 639 height 29
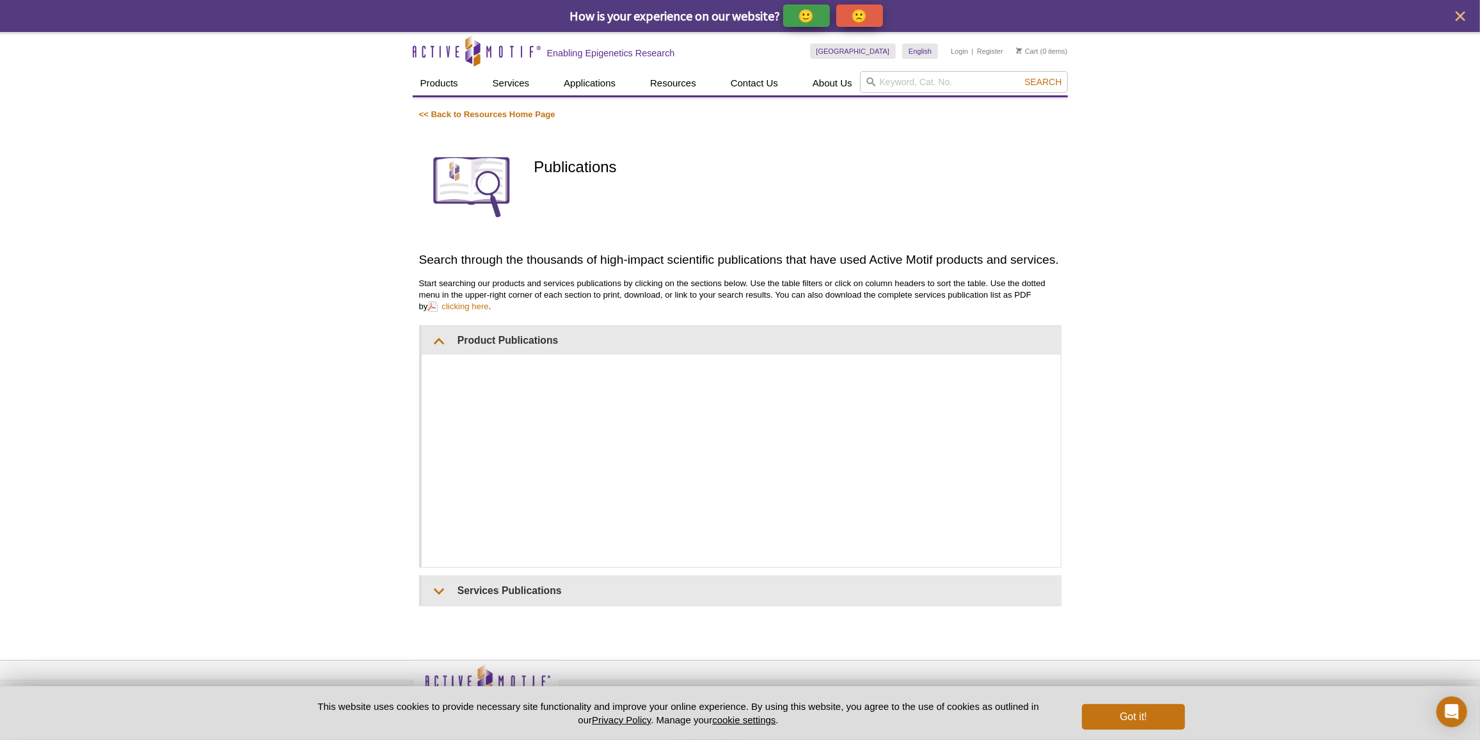
click at [1198, 465] on div "Active Motif Logo Enabling Epigenetics Research 0 Search Skip to content Active…" at bounding box center [740, 402] width 1480 height 740
